Goal: Task Accomplishment & Management: Manage account settings

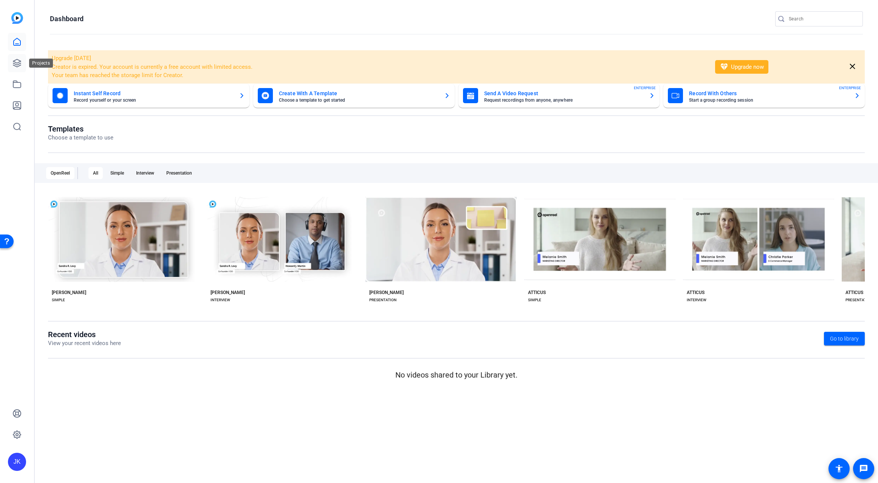
click at [20, 62] on icon at bounding box center [17, 63] width 8 height 8
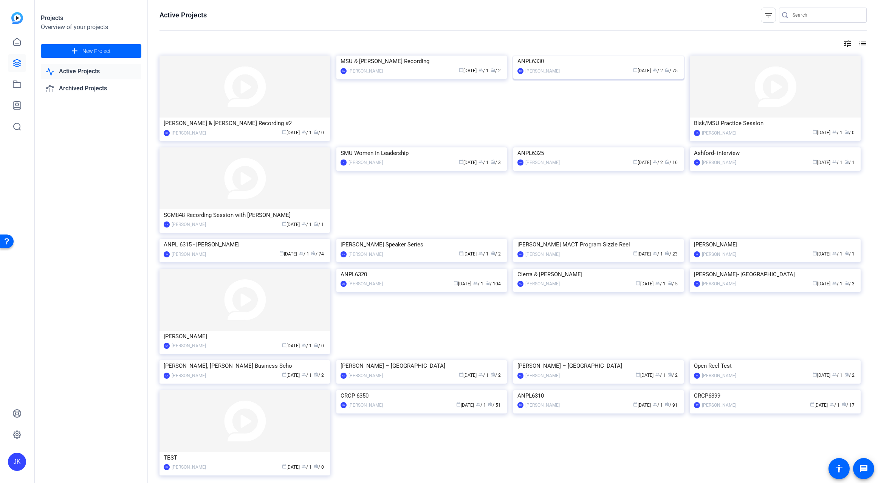
click at [598, 56] on img at bounding box center [599, 56] width 171 height 0
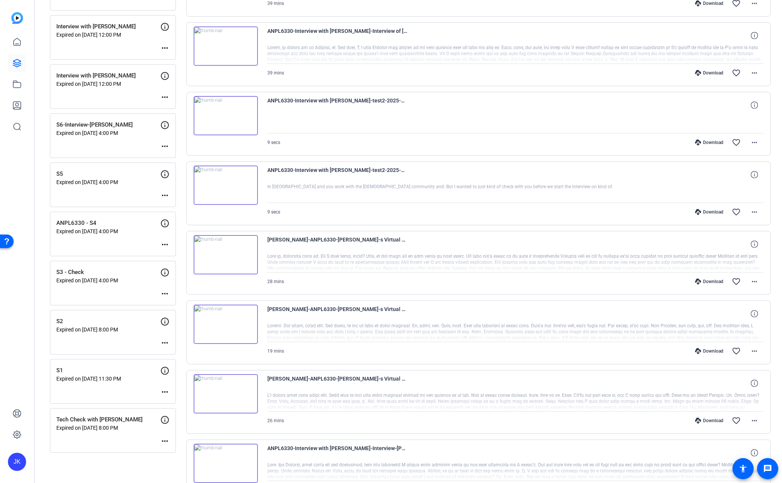
scroll to position [420, 0]
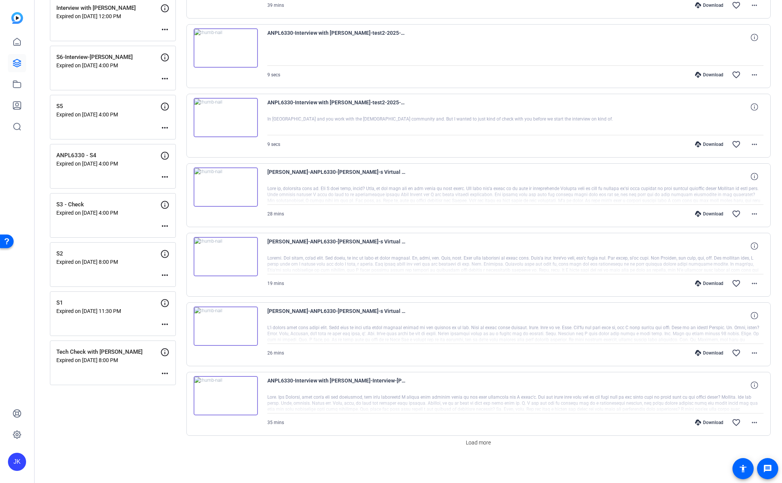
click at [224, 395] on img at bounding box center [226, 395] width 64 height 39
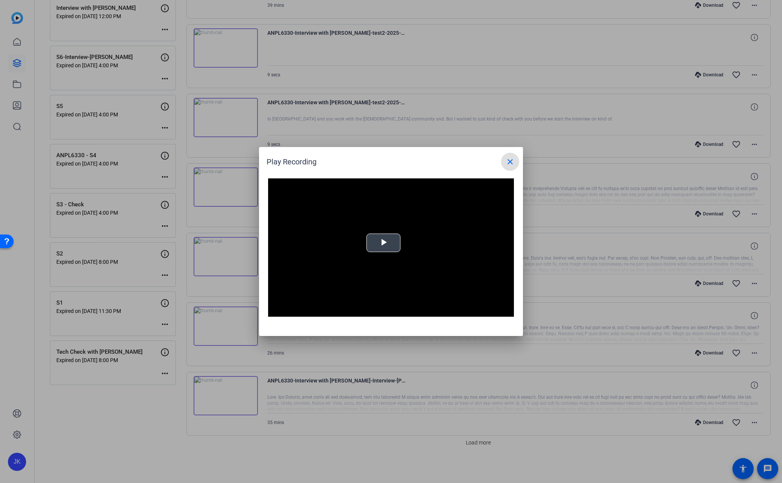
click at [383, 243] on span "Video Player" at bounding box center [383, 243] width 0 height 0
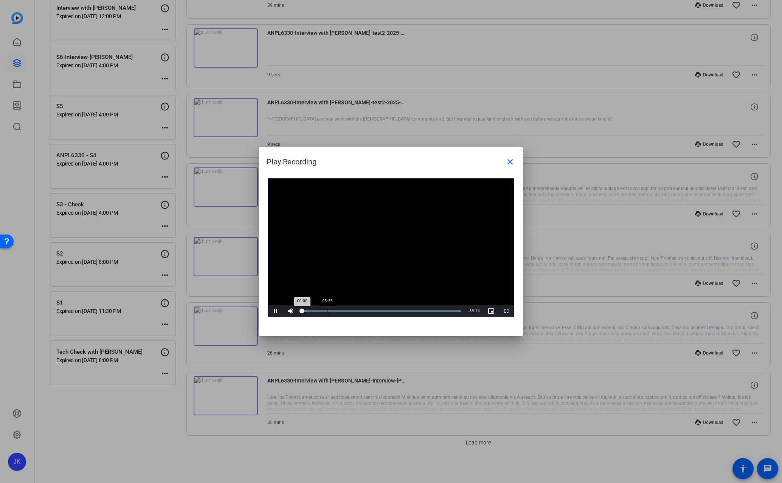
click at [327, 310] on div "Loaded : 100.00% 05:33 00:00" at bounding box center [381, 311] width 166 height 11
click at [420, 311] on div "Loaded : 100.00% 26:14 05:29" at bounding box center [381, 311] width 158 height 2
click at [509, 164] on mat-icon "close" at bounding box center [510, 161] width 9 height 9
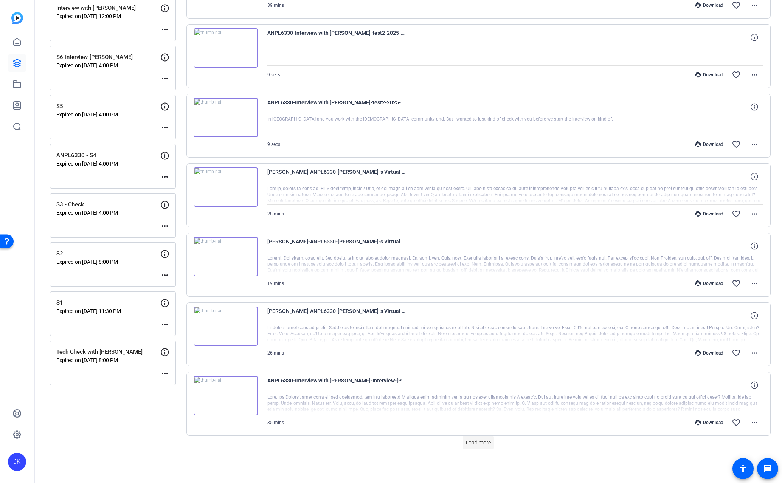
click at [478, 441] on span "Load more" at bounding box center [478, 443] width 25 height 8
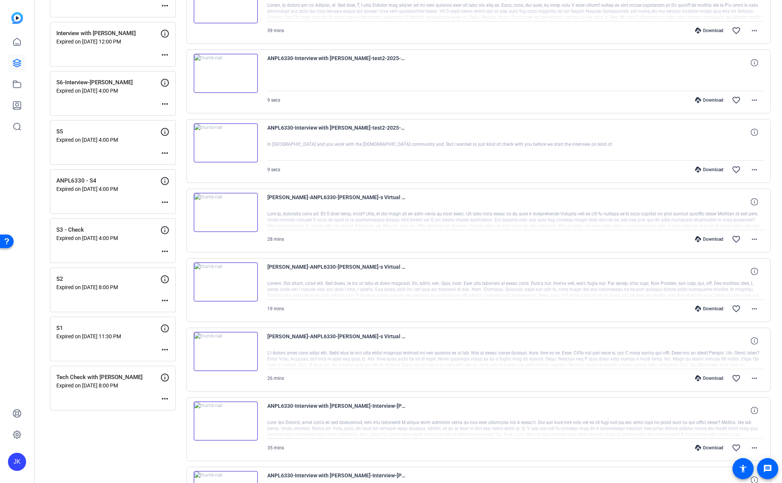
scroll to position [471, 0]
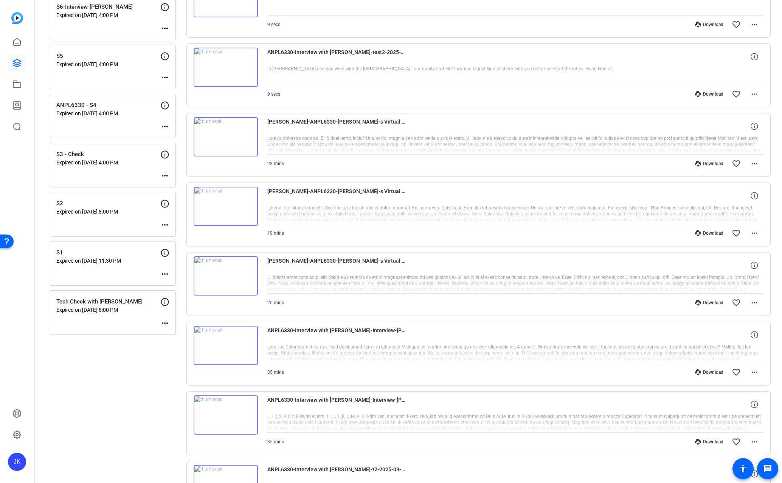
click at [227, 413] on img at bounding box center [226, 415] width 64 height 39
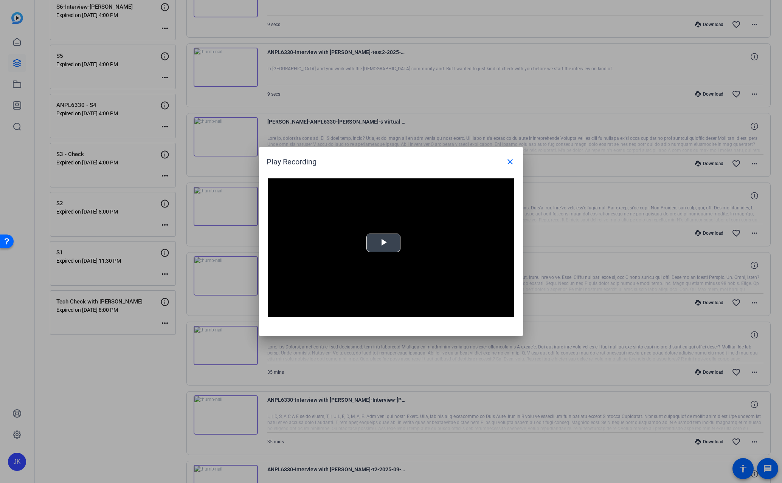
click at [383, 243] on span "Video Player" at bounding box center [383, 243] width 0 height 0
click at [367, 308] on div "Loaded : 100.00% 14:43 00:02" at bounding box center [381, 311] width 166 height 11
click at [512, 163] on mat-icon "close" at bounding box center [510, 161] width 9 height 9
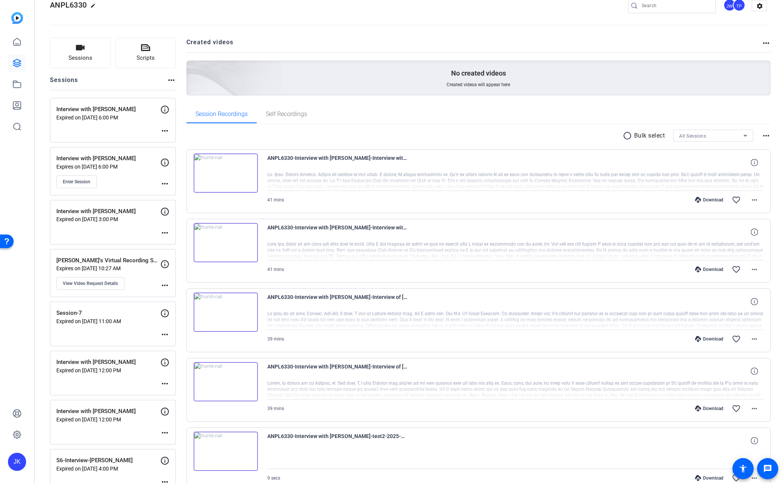
scroll to position [0, 0]
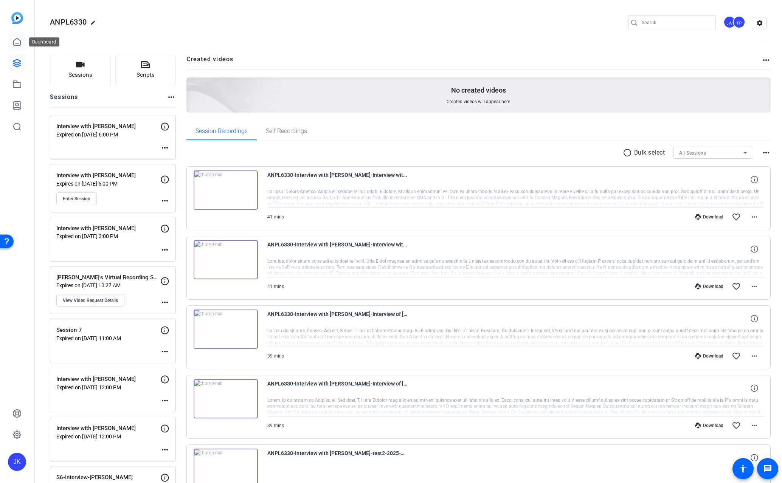
click at [17, 39] on icon at bounding box center [16, 41] width 9 height 9
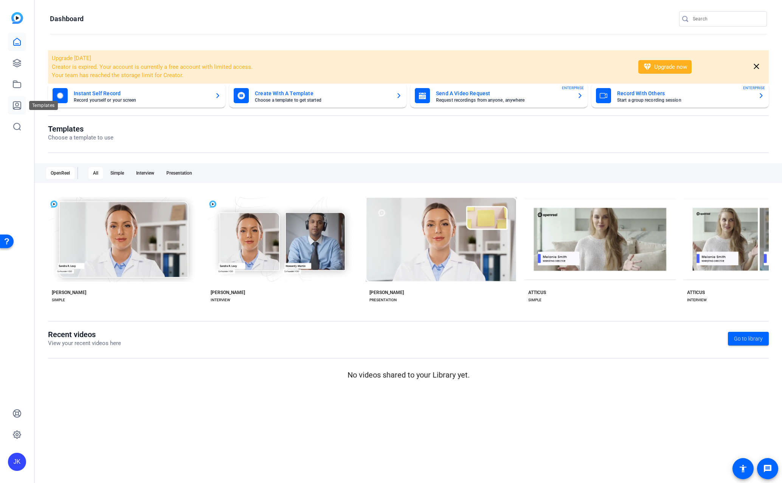
click at [15, 106] on icon at bounding box center [16, 105] width 9 height 9
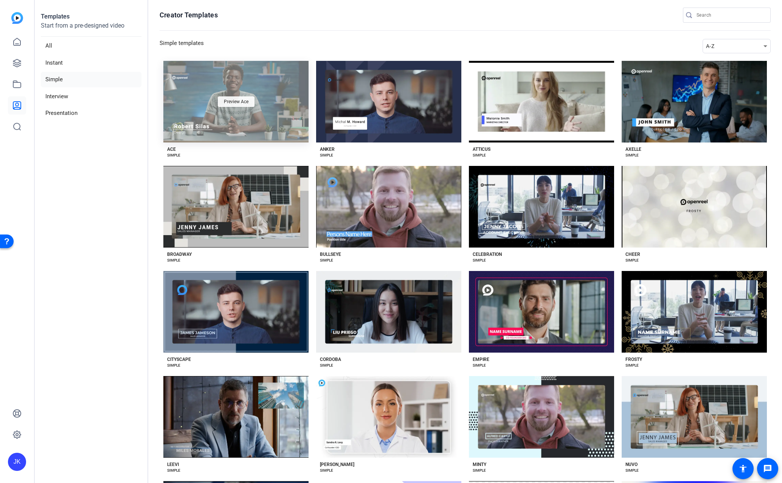
click at [238, 101] on span "Preview Ace" at bounding box center [236, 101] width 25 height 5
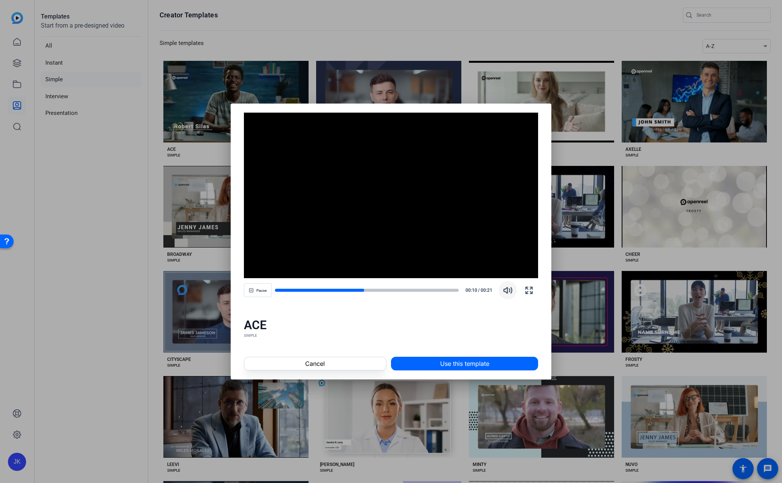
click at [507, 287] on icon "button" at bounding box center [508, 290] width 8 height 6
click at [507, 291] on icon "button" at bounding box center [508, 290] width 8 height 6
click at [368, 360] on span at bounding box center [315, 364] width 142 height 18
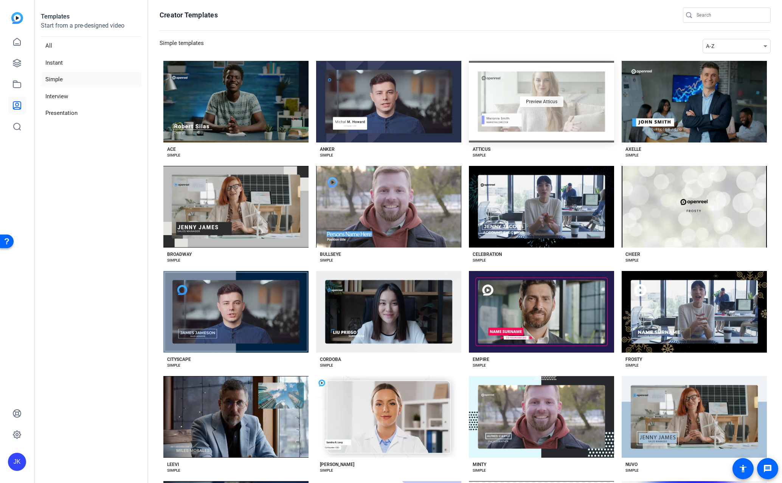
click at [553, 98] on div "Preview Atticus" at bounding box center [541, 101] width 43 height 11
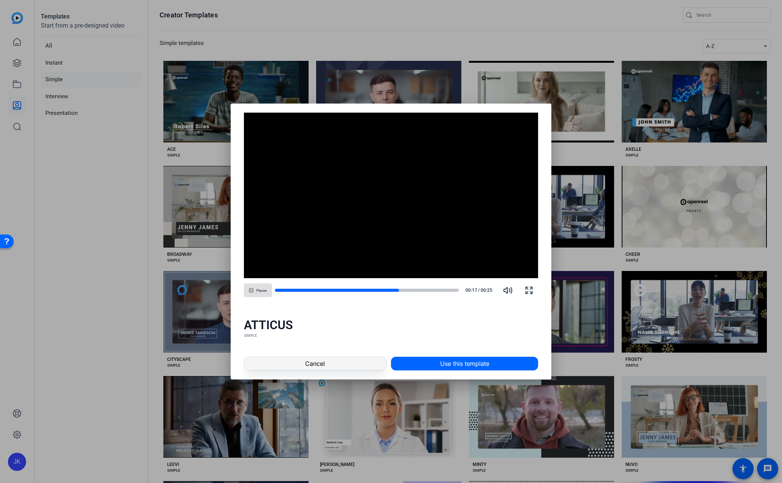
click at [348, 361] on span at bounding box center [315, 364] width 142 height 18
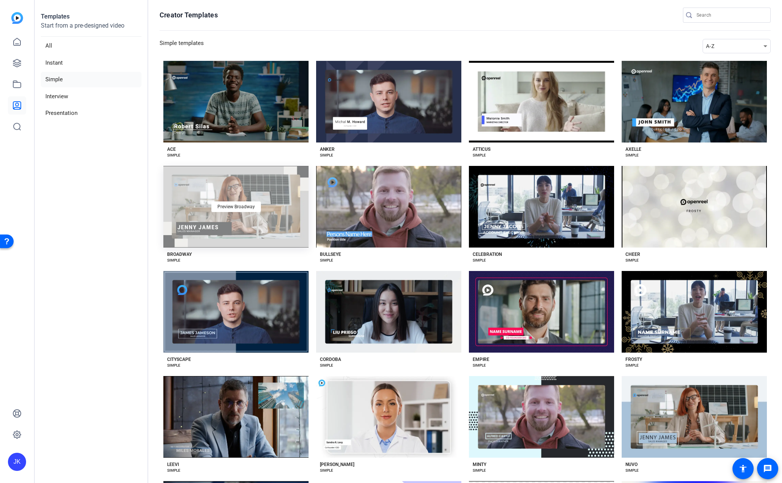
click at [257, 214] on div "Preview Broadway" at bounding box center [235, 207] width 145 height 82
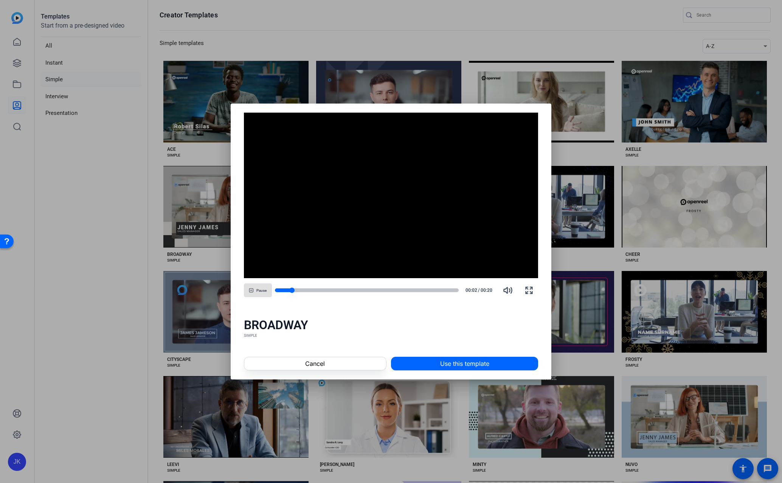
click at [313, 290] on div at bounding box center [367, 291] width 184 height 4
click at [527, 291] on icon "button" at bounding box center [528, 290] width 9 height 9
click at [363, 360] on span at bounding box center [315, 364] width 142 height 18
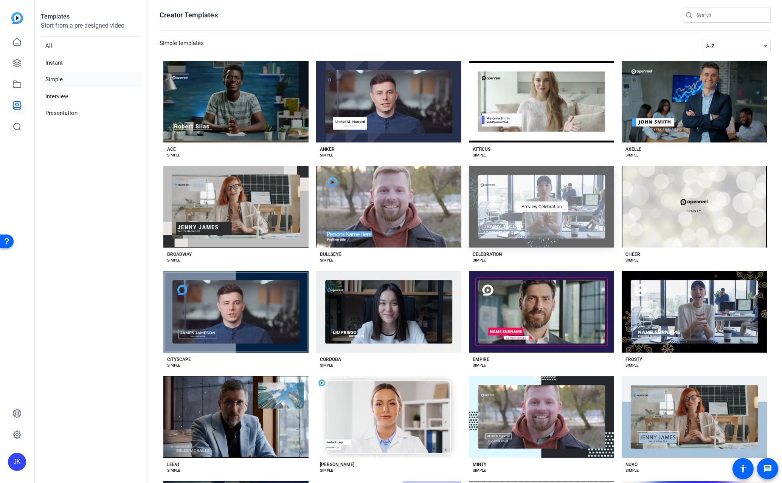
click at [540, 205] on span "Preview Celebration" at bounding box center [541, 207] width 40 height 5
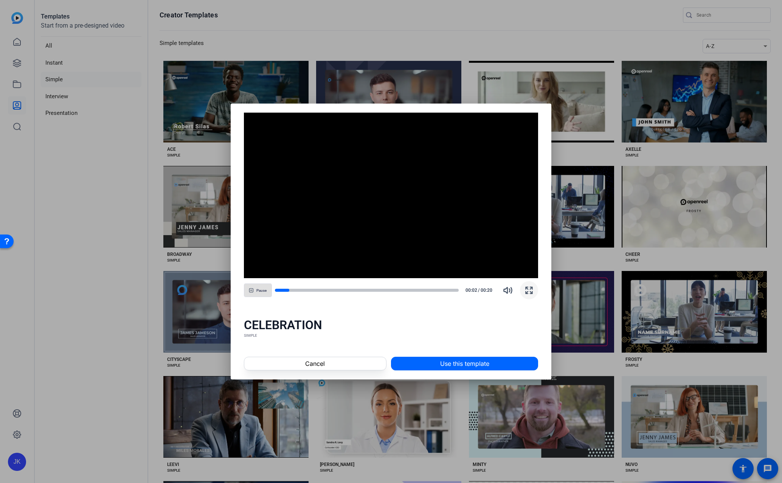
click at [531, 288] on icon "button" at bounding box center [528, 290] width 9 height 9
click at [344, 368] on span at bounding box center [315, 364] width 142 height 18
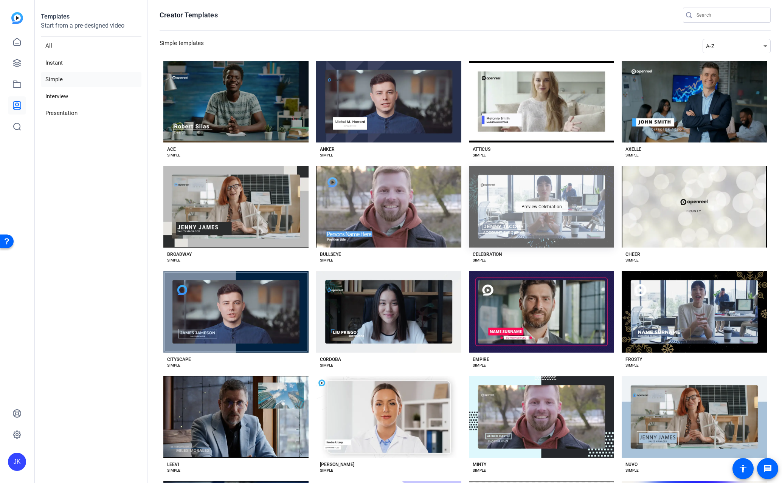
click at [534, 205] on span "Preview Celebration" at bounding box center [541, 207] width 40 height 5
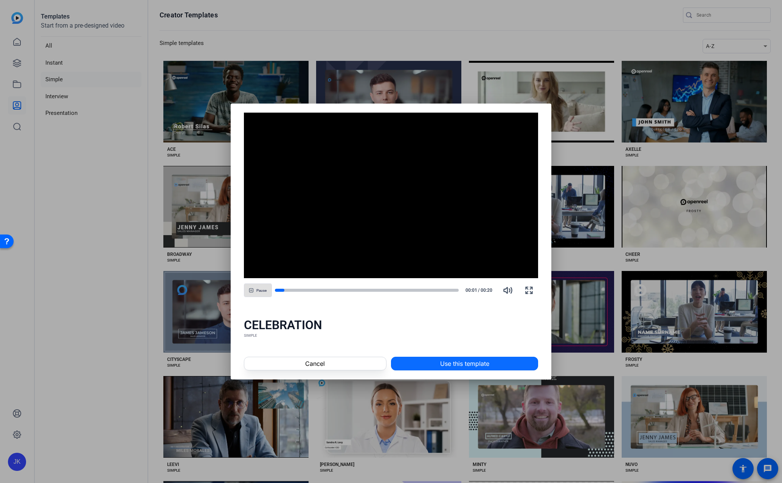
click at [459, 366] on span "Use this template" at bounding box center [464, 363] width 49 height 9
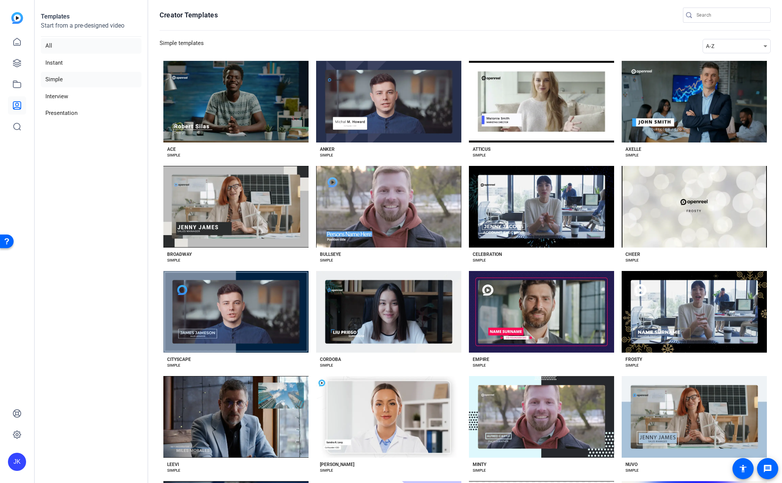
click at [50, 43] on li "All" at bounding box center [91, 46] width 101 height 16
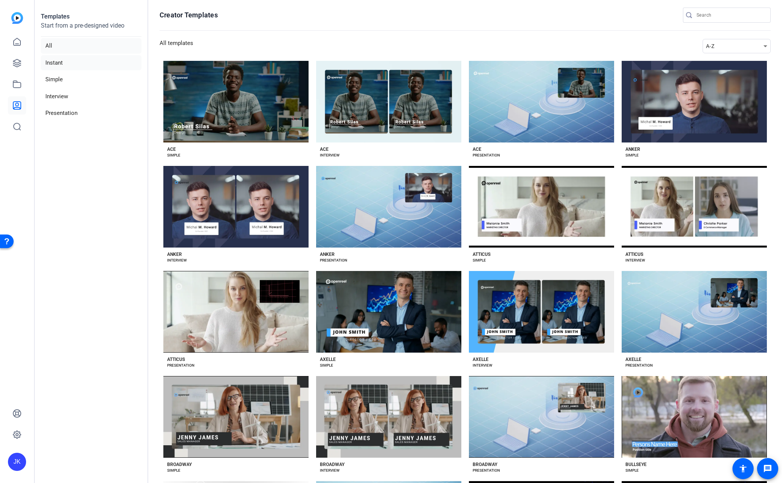
click at [56, 62] on li "Instant" at bounding box center [91, 63] width 101 height 16
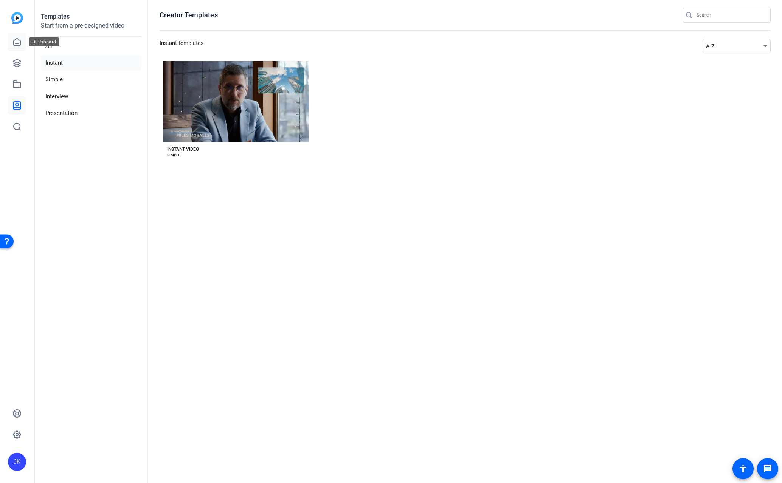
click at [17, 43] on icon at bounding box center [16, 41] width 9 height 9
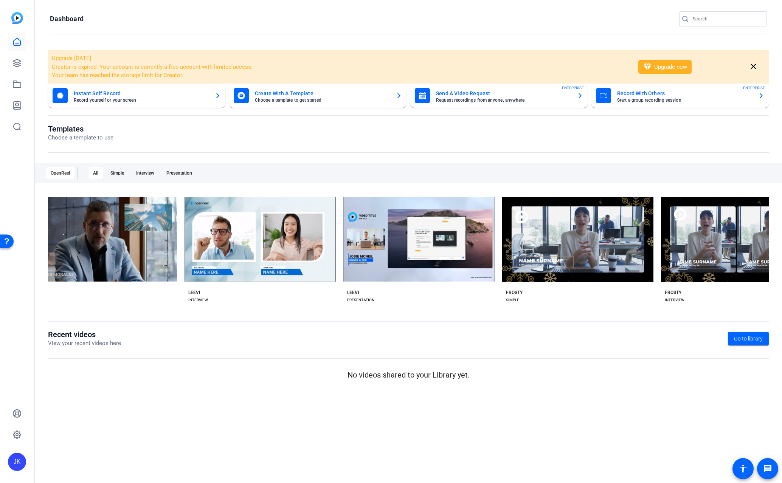
scroll to position [0, 864]
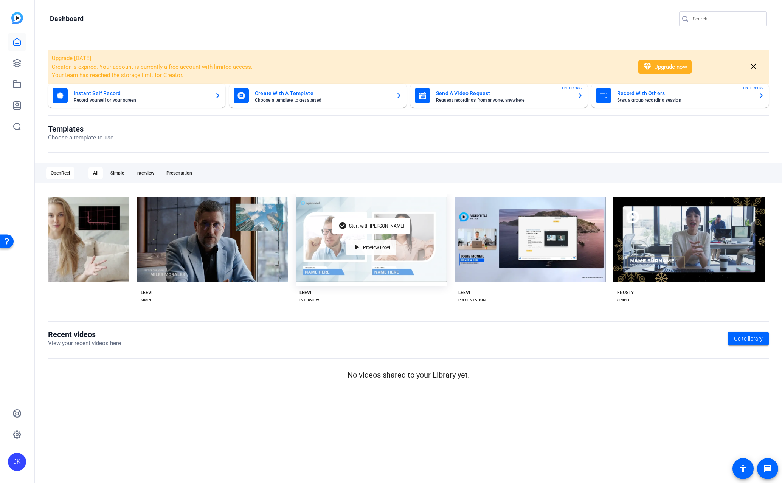
click at [380, 245] on span "Preview Leevi" at bounding box center [376, 247] width 27 height 5
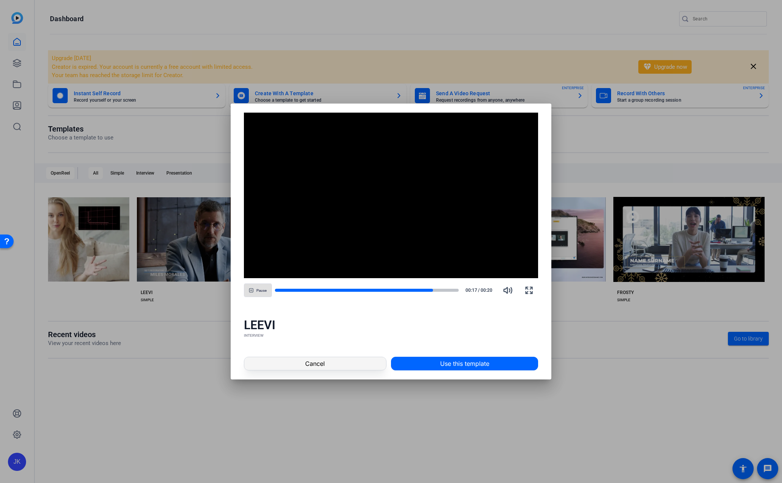
click at [316, 364] on span "Cancel" at bounding box center [315, 363] width 20 height 9
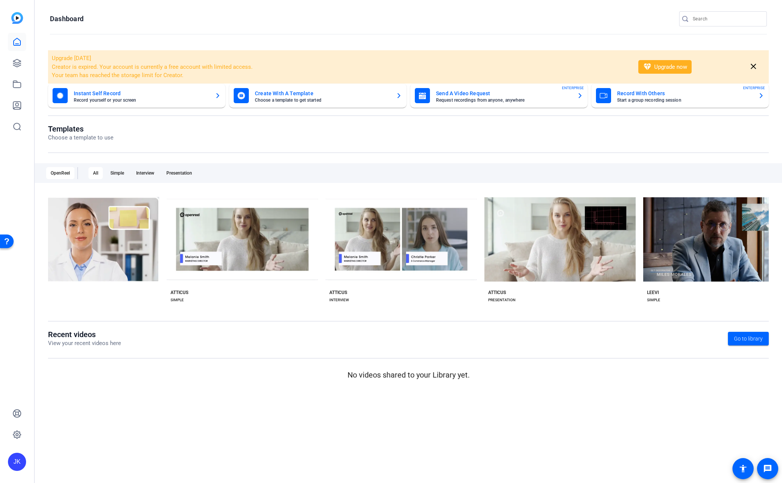
scroll to position [0, 0]
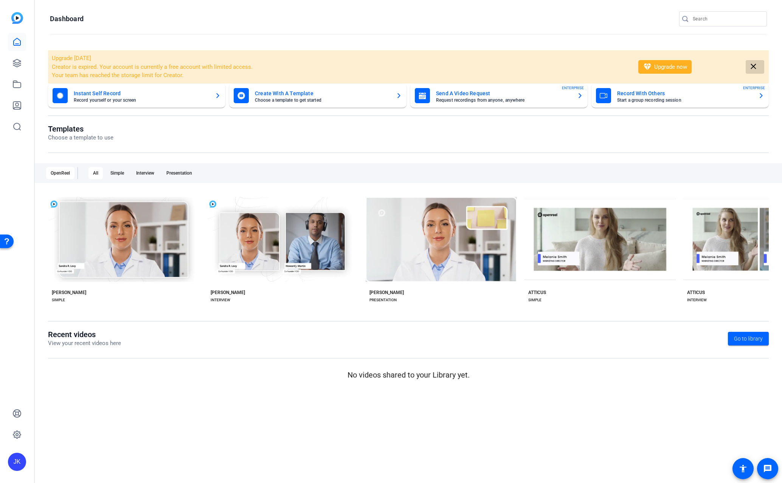
click at [753, 65] on mat-icon "close" at bounding box center [753, 66] width 9 height 9
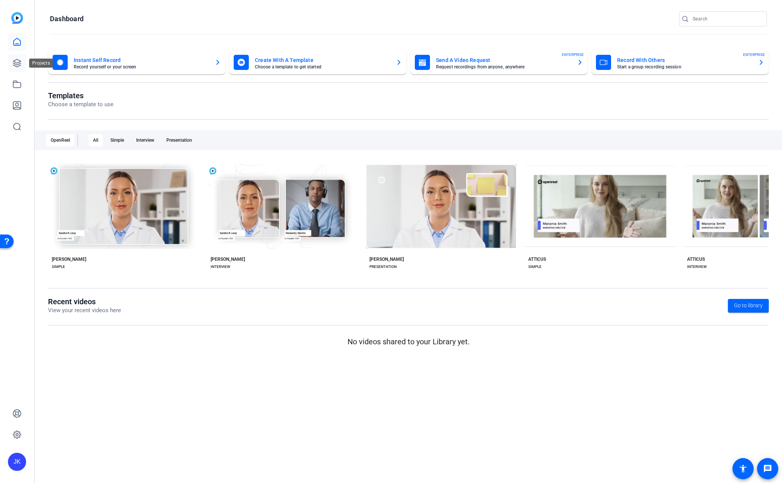
click at [24, 58] on link at bounding box center [17, 63] width 18 height 18
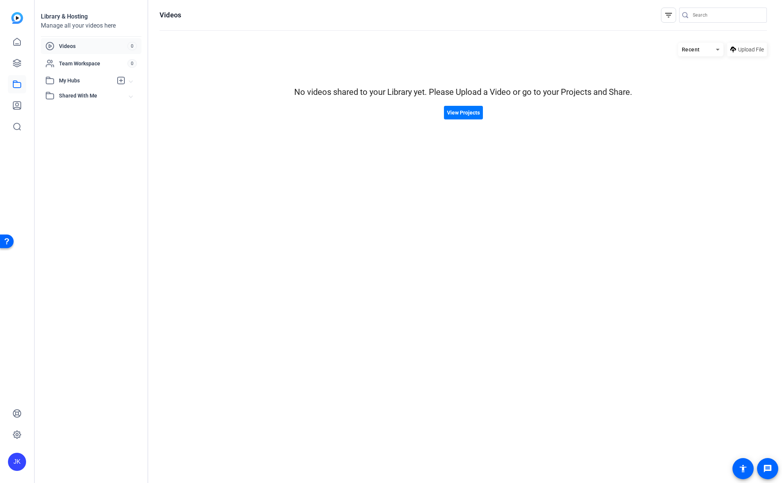
click at [64, 43] on span "Videos" at bounding box center [93, 46] width 68 height 8
click at [16, 102] on icon at bounding box center [16, 105] width 9 height 9
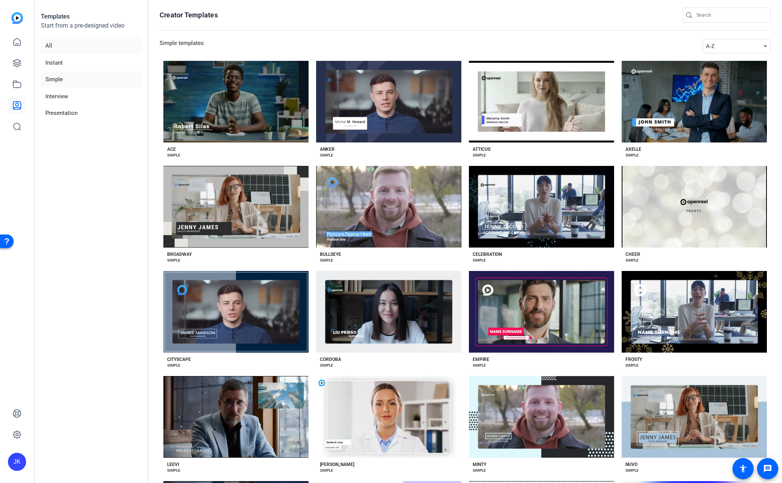
click at [52, 46] on li "All" at bounding box center [91, 46] width 101 height 16
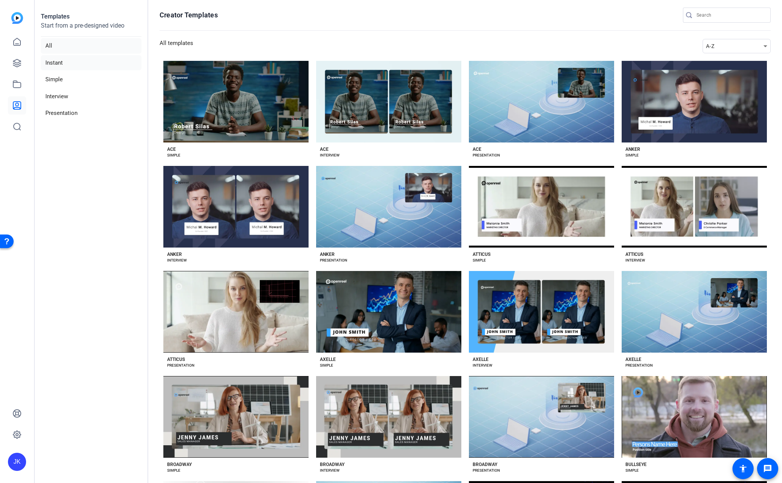
click at [54, 57] on li "Instant" at bounding box center [91, 63] width 101 height 16
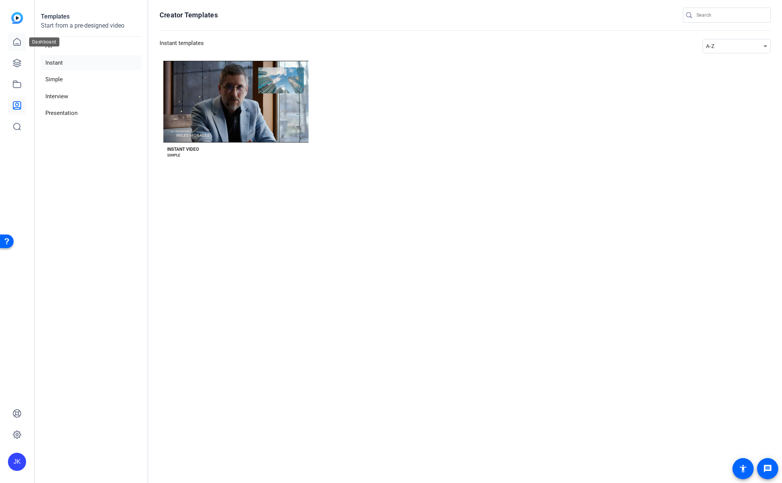
click at [19, 39] on icon at bounding box center [16, 41] width 9 height 9
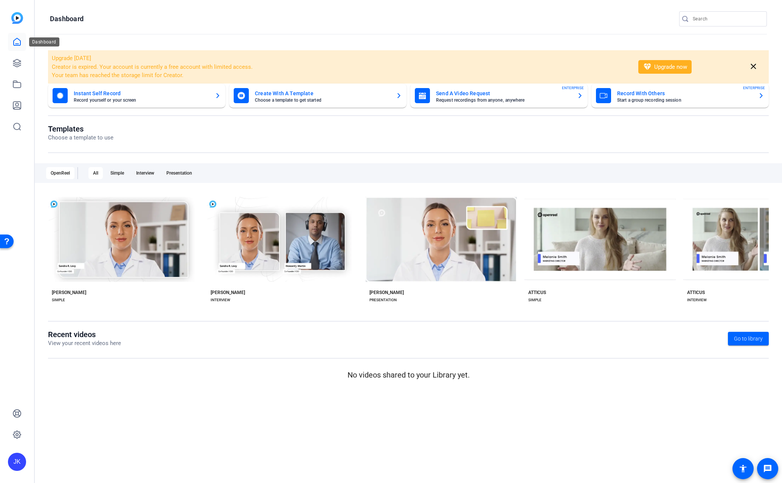
click at [14, 38] on icon at bounding box center [16, 41] width 9 height 9
click at [18, 40] on icon at bounding box center [16, 41] width 9 height 9
click at [15, 65] on icon at bounding box center [16, 63] width 9 height 9
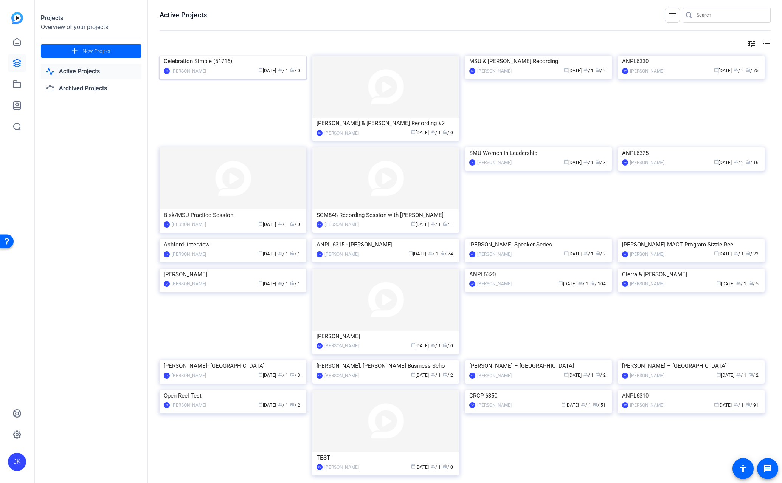
click at [260, 56] on img at bounding box center [233, 56] width 147 height 0
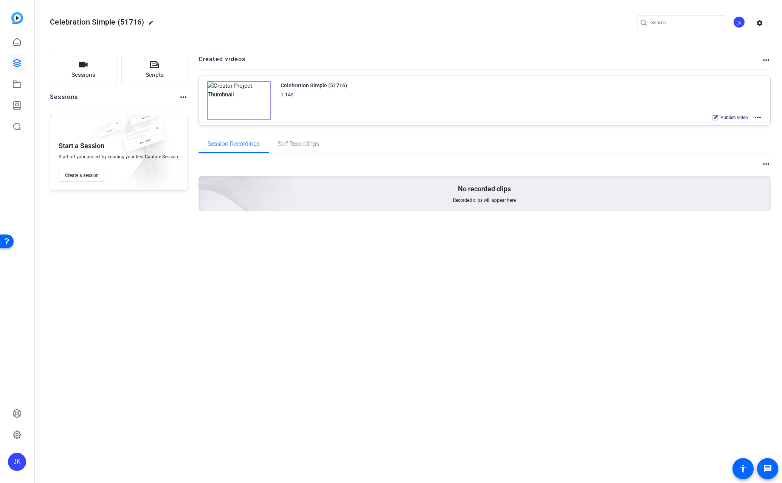
click at [762, 59] on mat-icon "more_horiz" at bounding box center [766, 60] width 9 height 9
click at [738, 51] on div at bounding box center [391, 241] width 782 height 483
click at [762, 20] on mat-icon "settings" at bounding box center [759, 22] width 15 height 11
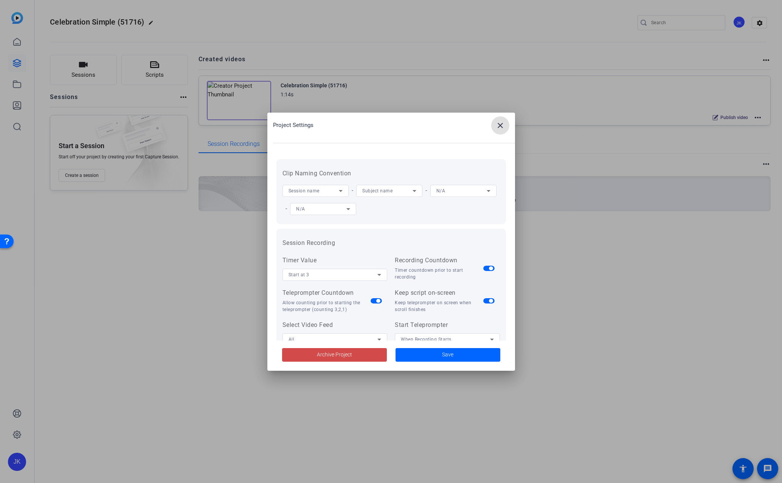
click at [322, 354] on span "Archive Project" at bounding box center [334, 355] width 35 height 8
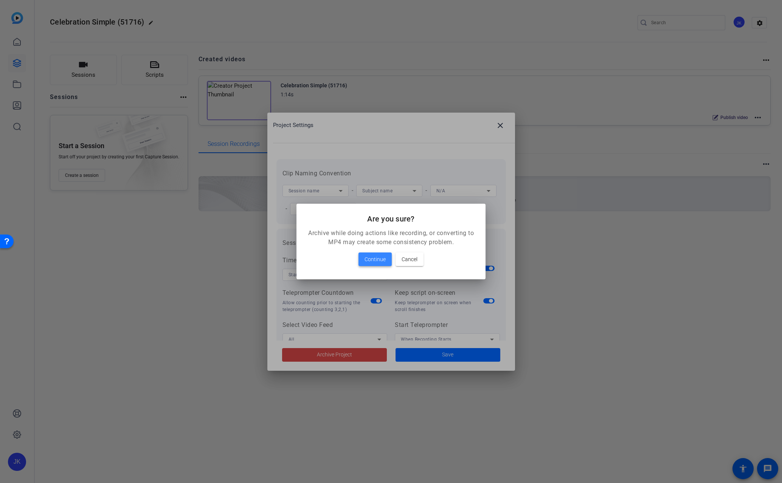
click at [371, 261] on span "Continue" at bounding box center [375, 259] width 21 height 9
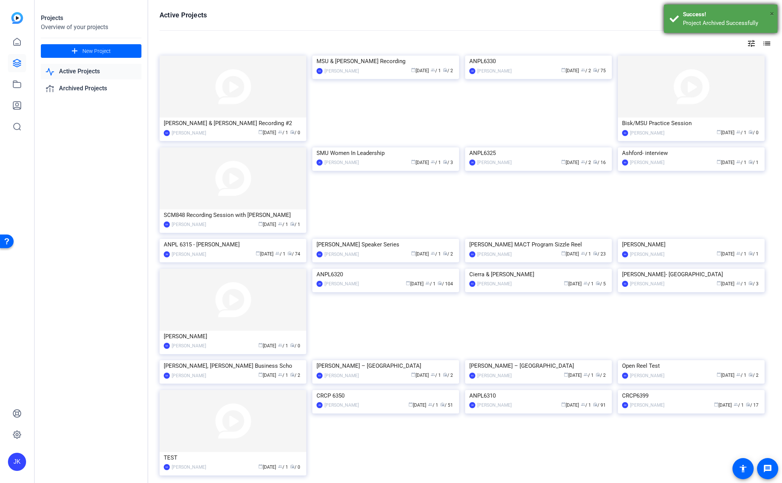
click at [770, 11] on span "×" at bounding box center [772, 13] width 4 height 9
